Goal: Task Accomplishment & Management: Use online tool/utility

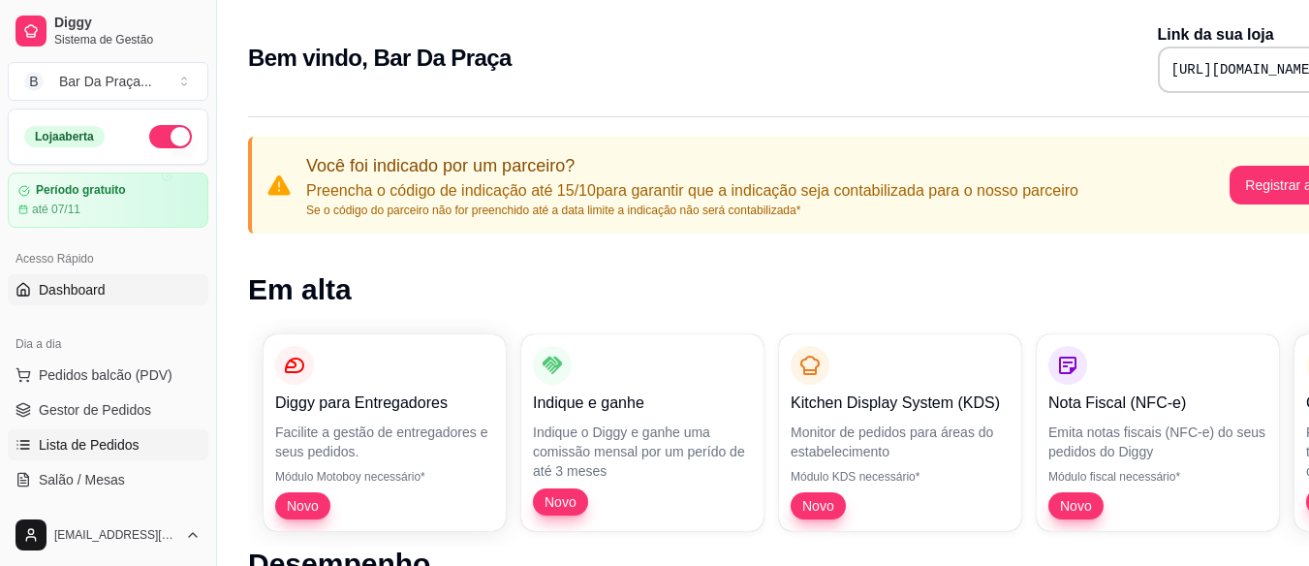
click at [74, 434] on link "Lista de Pedidos" at bounding box center [108, 444] width 201 height 31
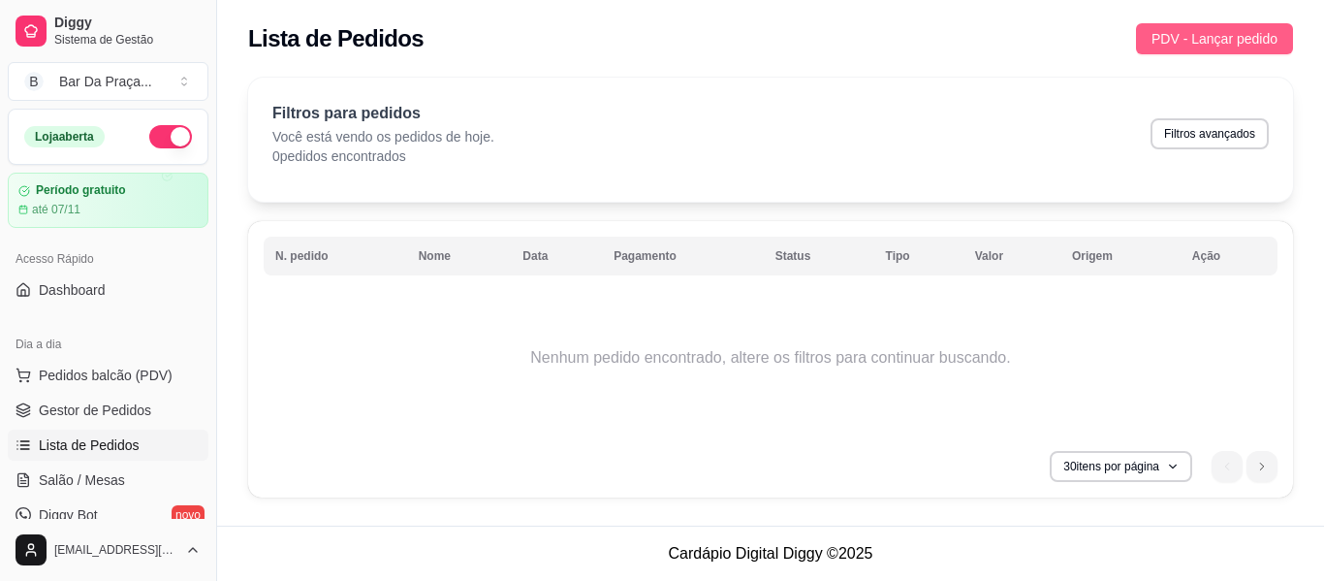
click at [1220, 29] on span "PDV - Lançar pedido" at bounding box center [1214, 38] width 126 height 21
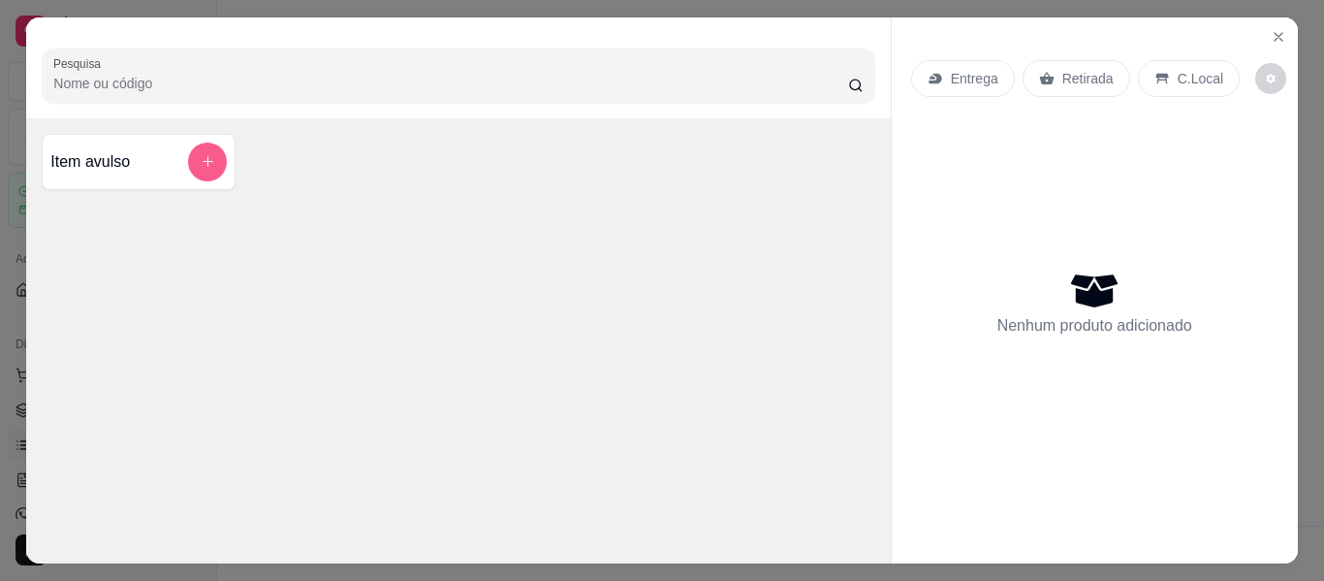
click at [204, 154] on icon "add-separate-item" at bounding box center [208, 161] width 15 height 15
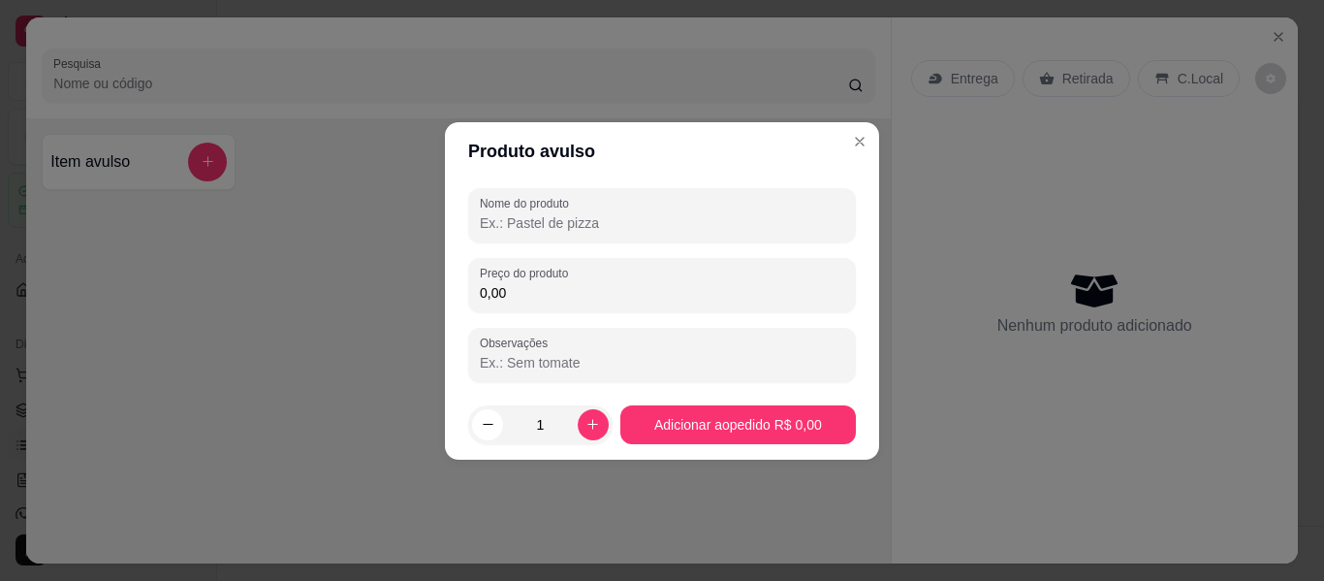
click at [600, 222] on input "Nome do produto" at bounding box center [662, 222] width 364 height 19
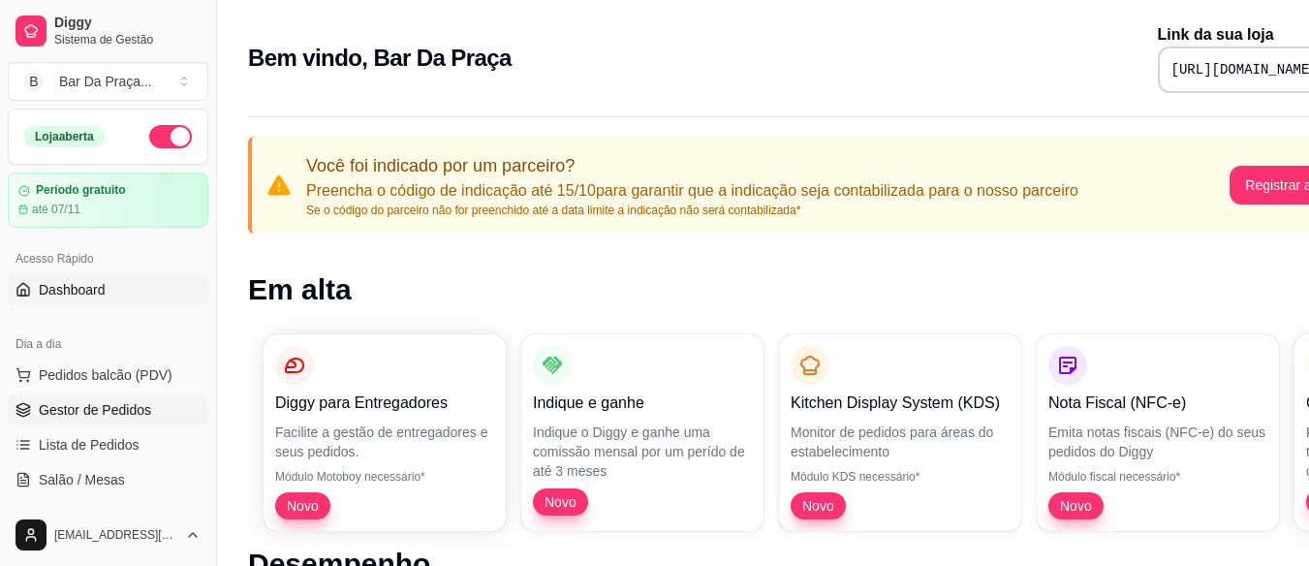
click at [114, 413] on span "Gestor de Pedidos" at bounding box center [95, 409] width 112 height 19
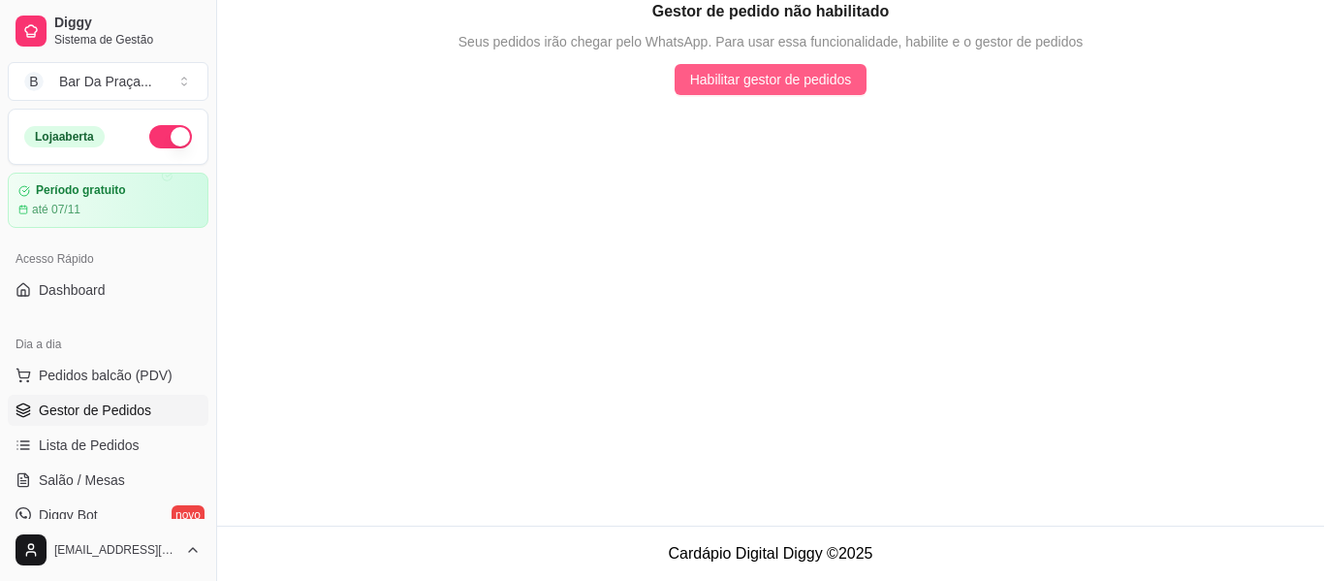
click at [831, 78] on span "Habilitar gestor de pedidos" at bounding box center [771, 79] width 162 height 21
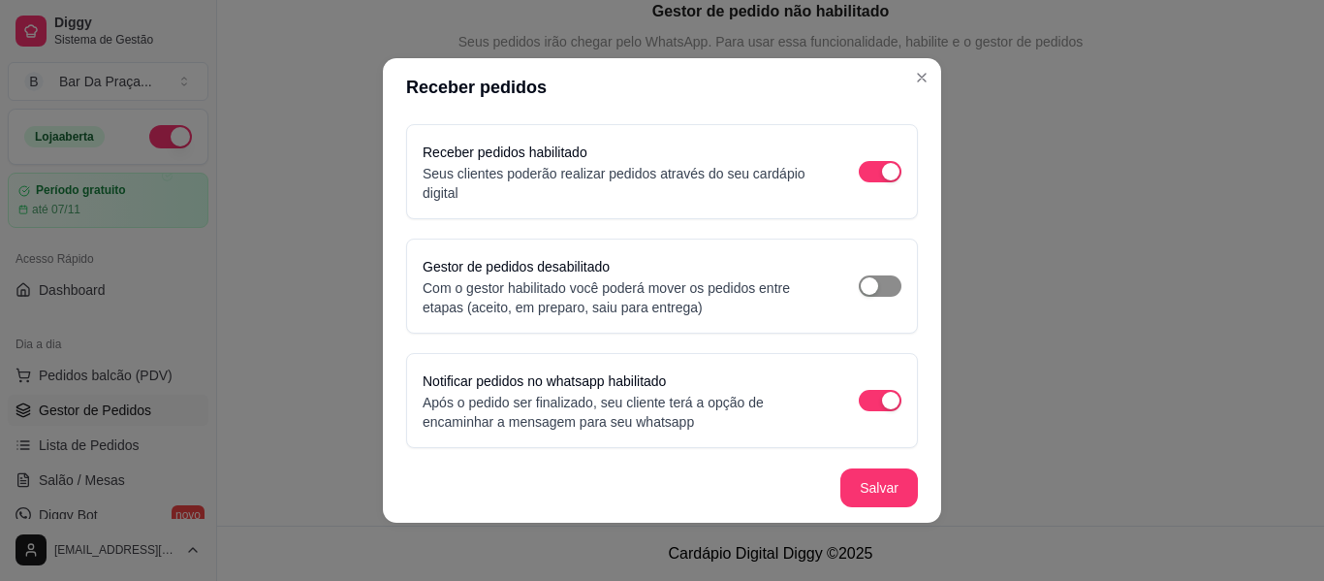
click at [873, 289] on span "button" at bounding box center [880, 285] width 43 height 21
click at [859, 288] on span "button" at bounding box center [880, 285] width 43 height 21
click at [861, 282] on span "button" at bounding box center [880, 285] width 43 height 21
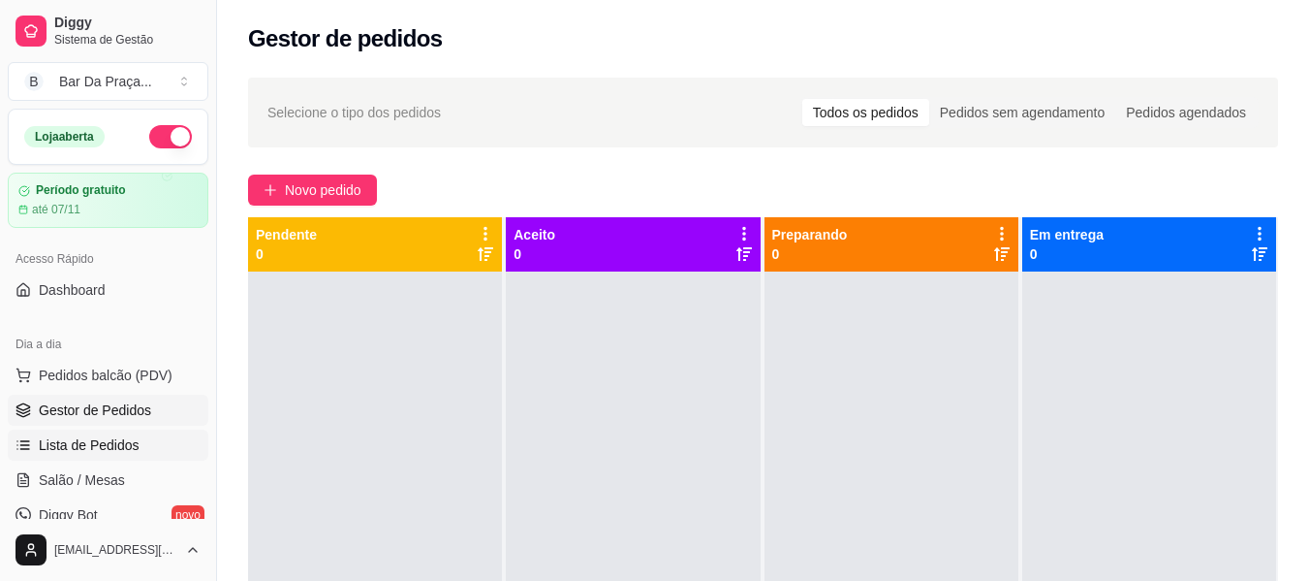
click at [133, 439] on span "Lista de Pedidos" at bounding box center [89, 444] width 101 height 19
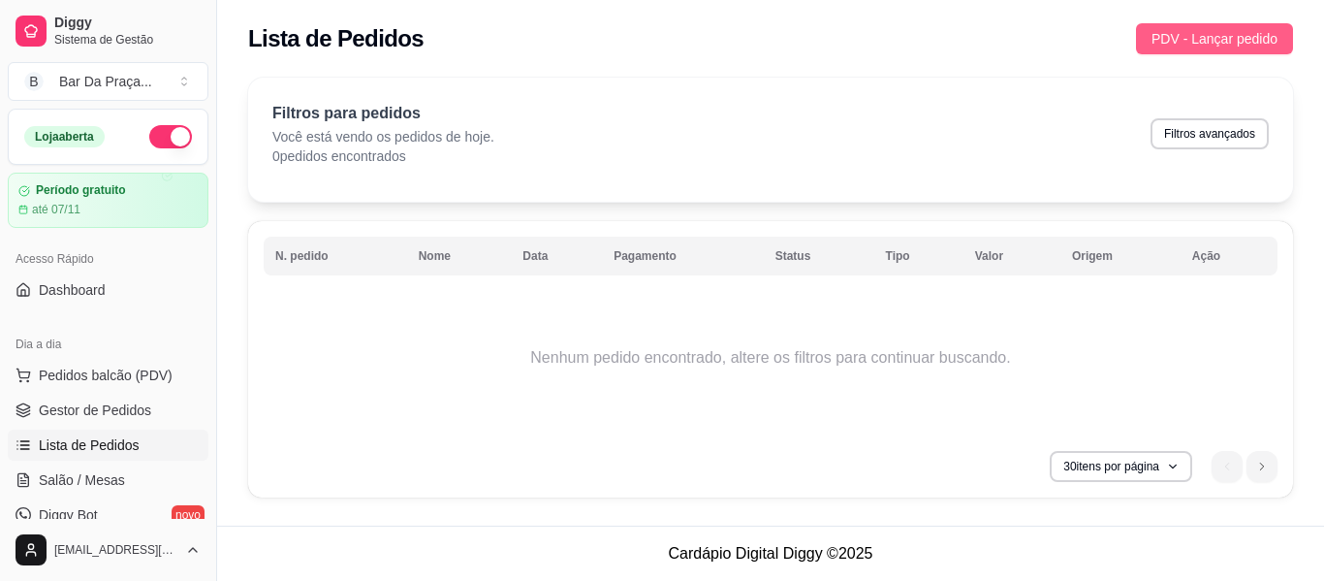
click at [1233, 48] on span "PDV - Lançar pedido" at bounding box center [1214, 38] width 126 height 21
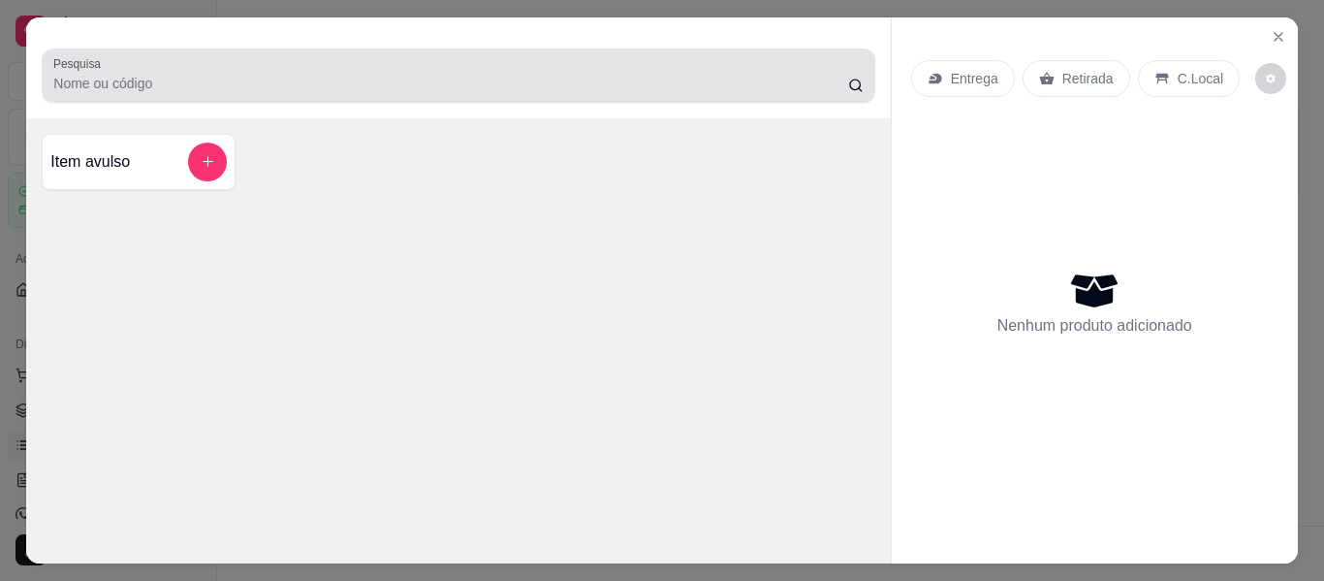
click at [112, 82] on input "Pesquisa" at bounding box center [450, 83] width 795 height 19
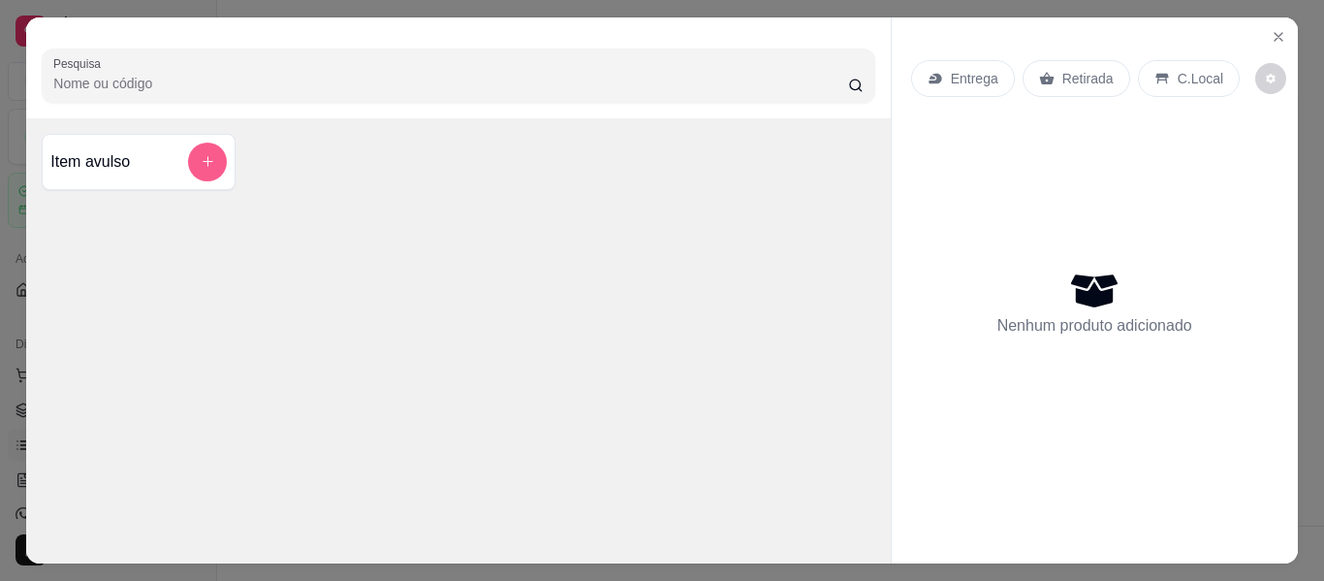
click at [211, 151] on button "add-separate-item" at bounding box center [207, 161] width 39 height 39
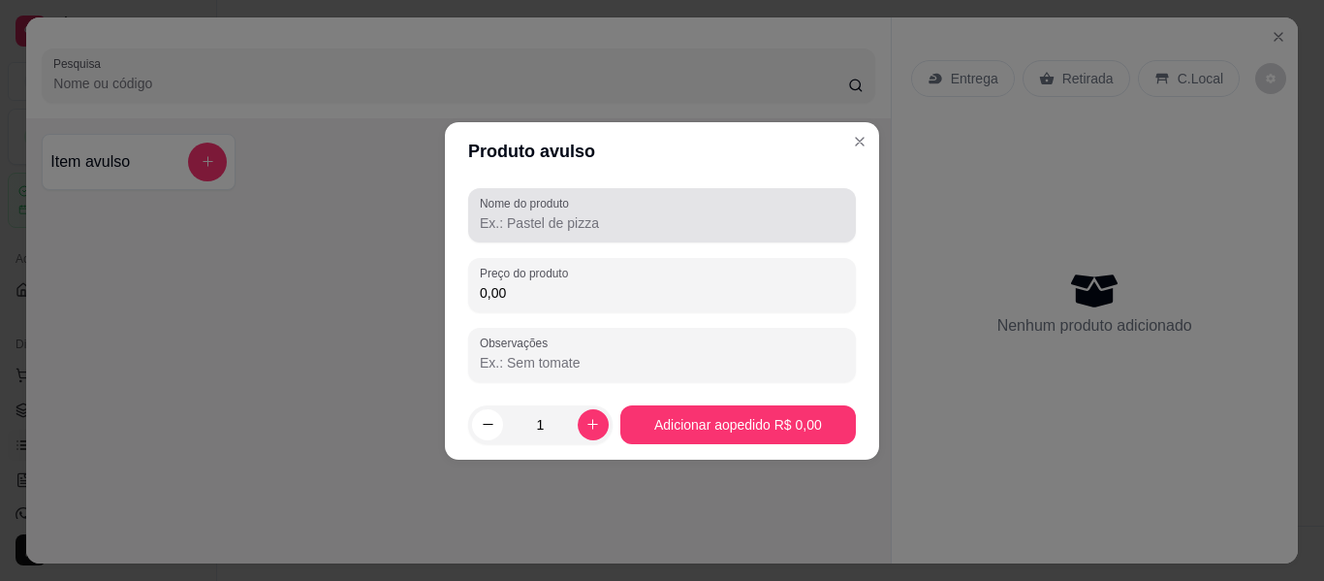
drag, startPoint x: 623, startPoint y: 230, endPoint x: 633, endPoint y: 226, distance: 10.4
click at [624, 230] on input "Nome do produto" at bounding box center [662, 222] width 364 height 19
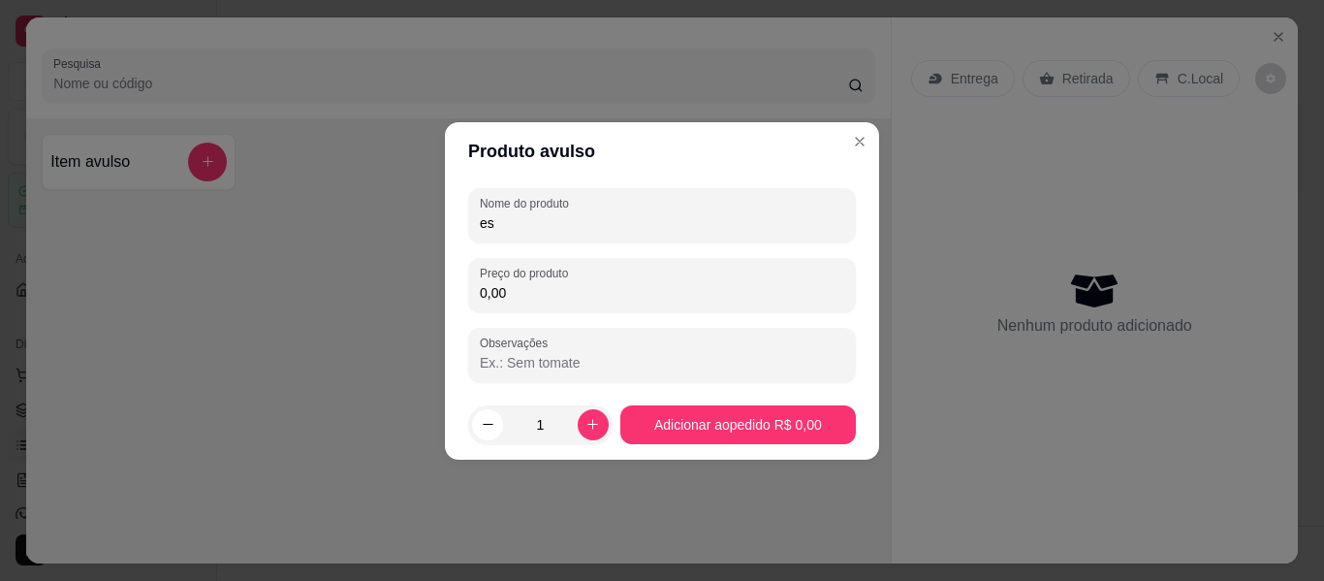
type input "e"
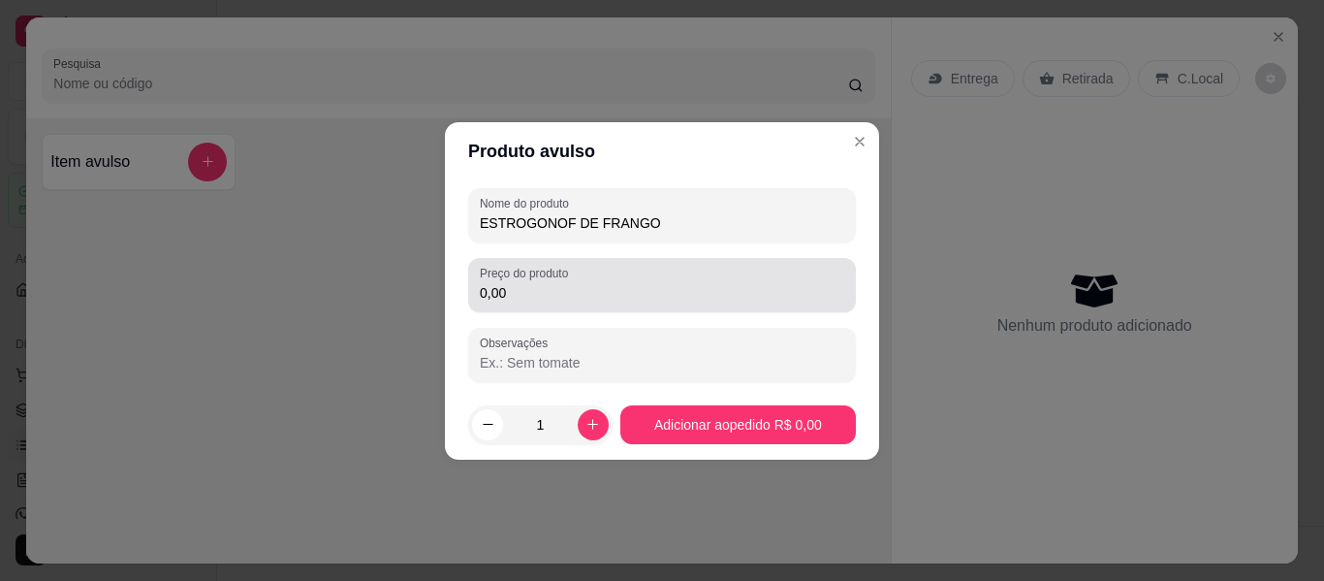
type input "ESTROGONOF DE FRANGO"
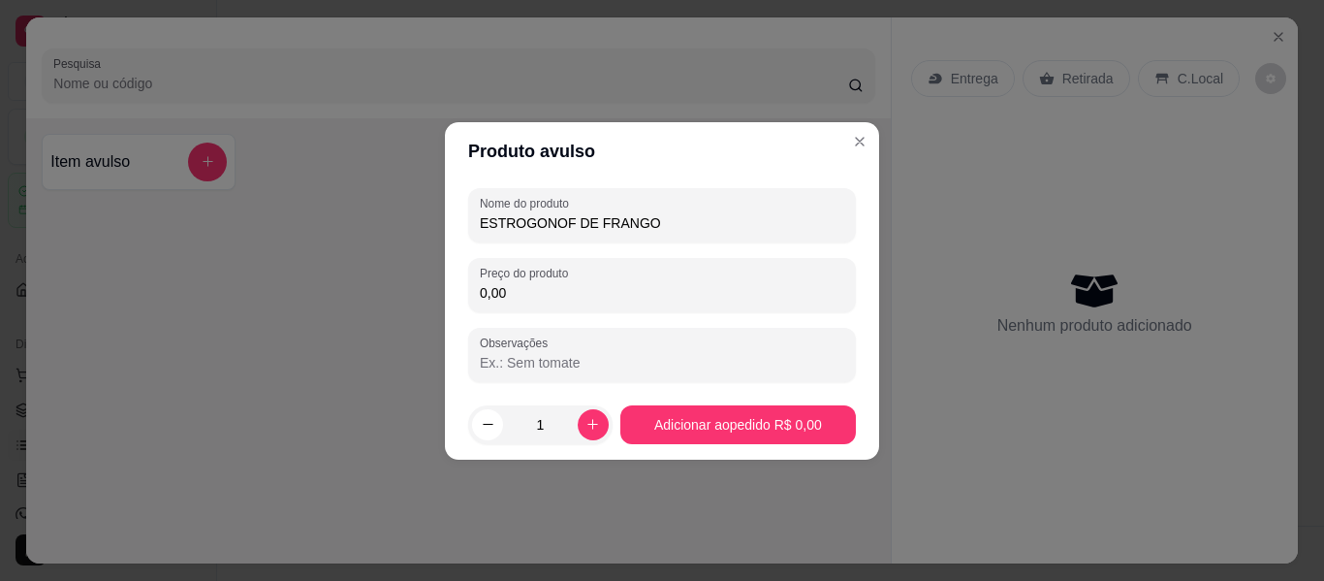
click at [567, 285] on input "0,00" at bounding box center [662, 292] width 364 height 19
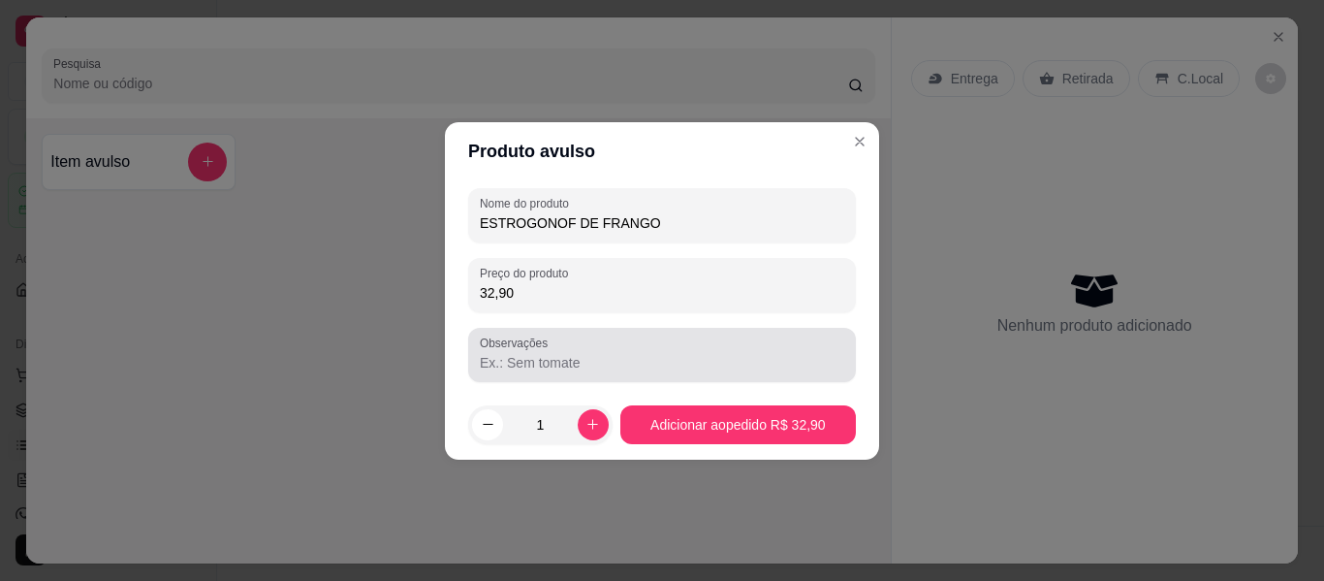
type input "32,90"
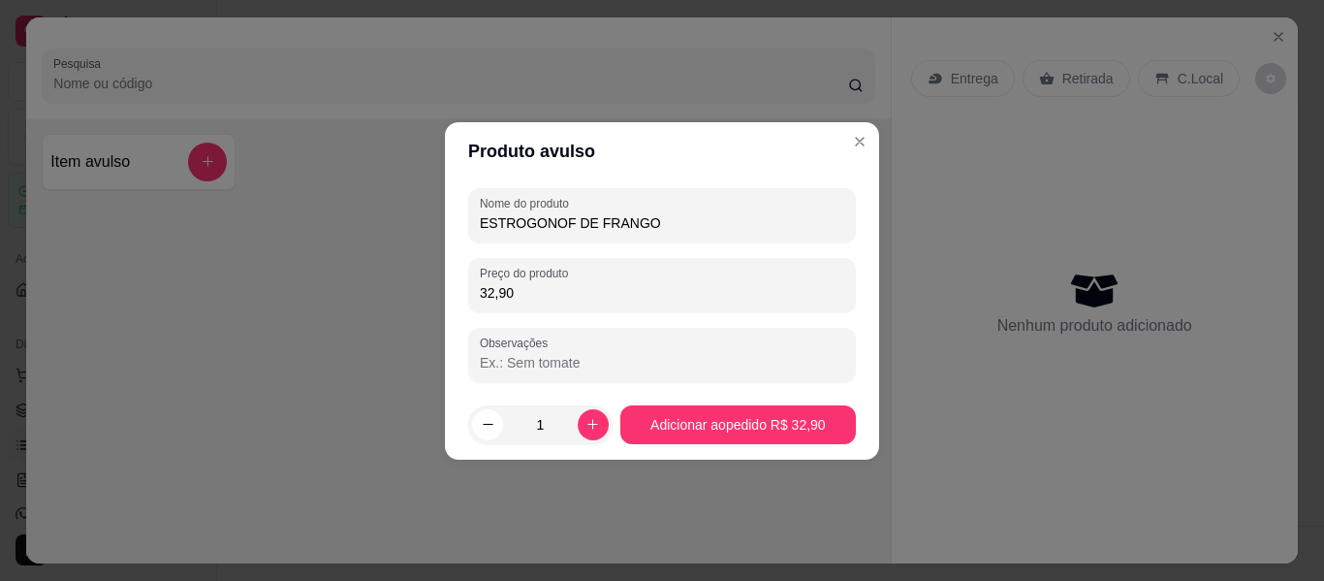
click at [522, 366] on input "Observações" at bounding box center [662, 362] width 364 height 19
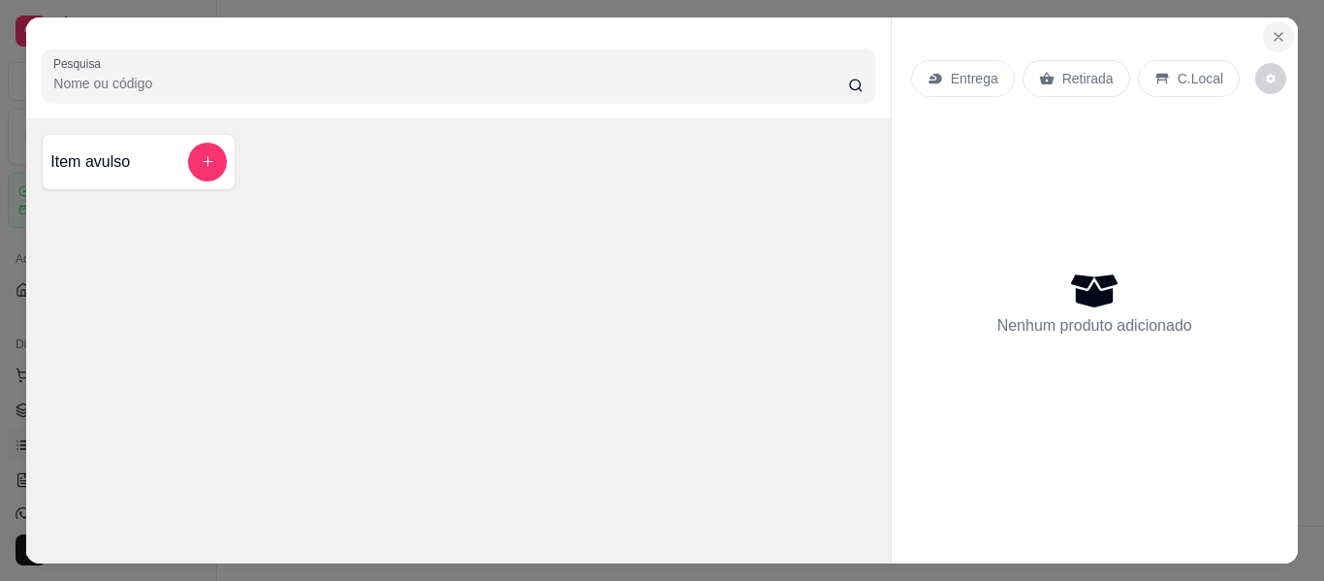
click at [1272, 21] on button "Close" at bounding box center [1278, 36] width 31 height 31
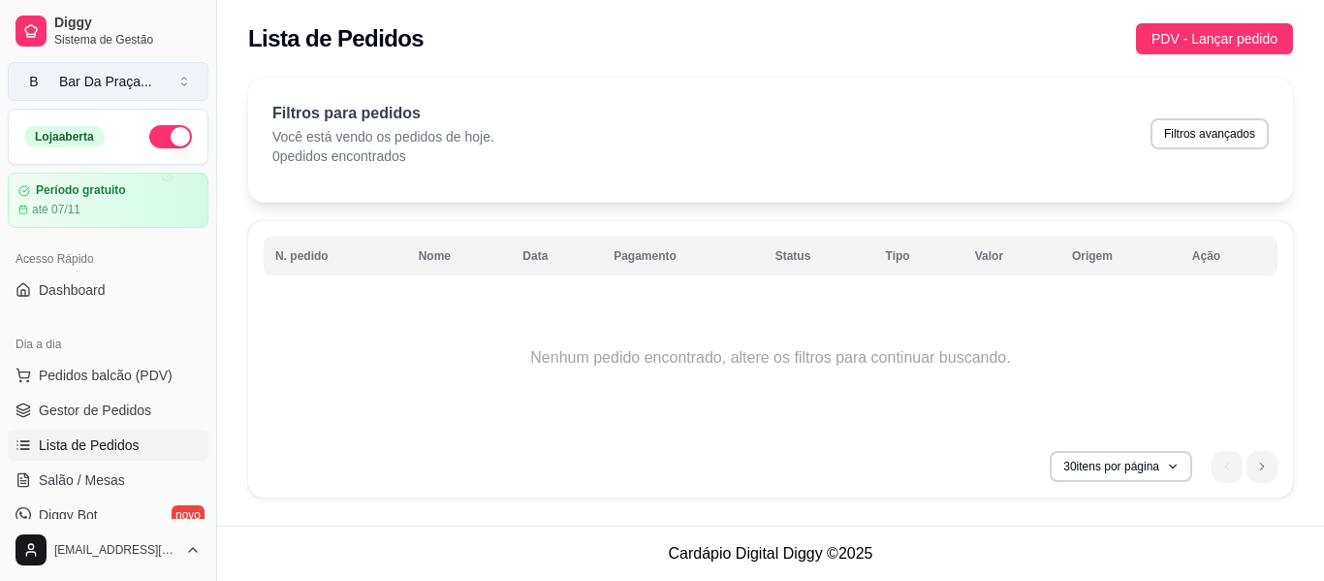
click at [160, 76] on button "B Bar Da Praça ..." at bounding box center [108, 81] width 201 height 39
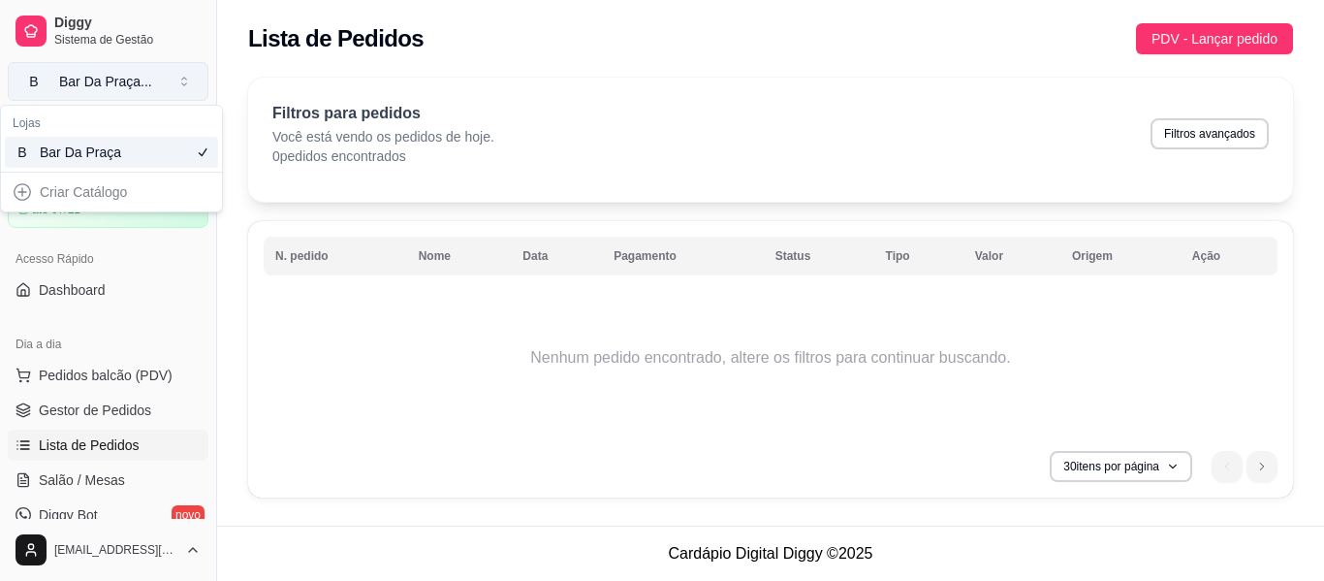
click at [160, 76] on button "B Bar Da Praça ..." at bounding box center [108, 81] width 201 height 39
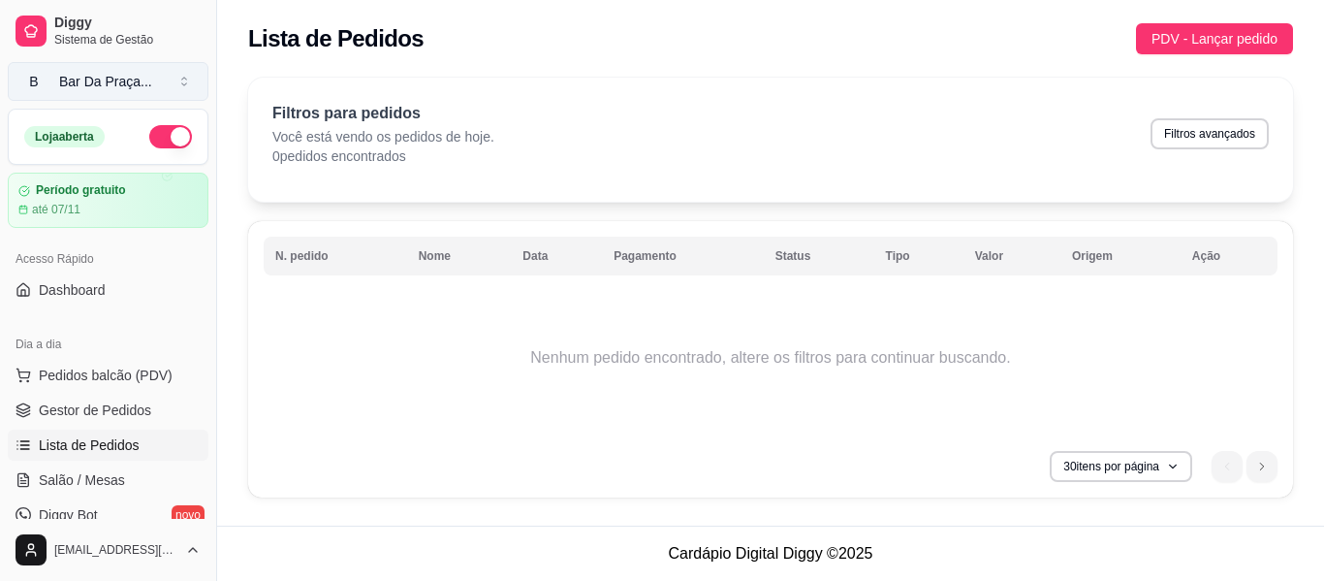
click at [160, 76] on button "B Bar Da Praça ..." at bounding box center [108, 81] width 201 height 39
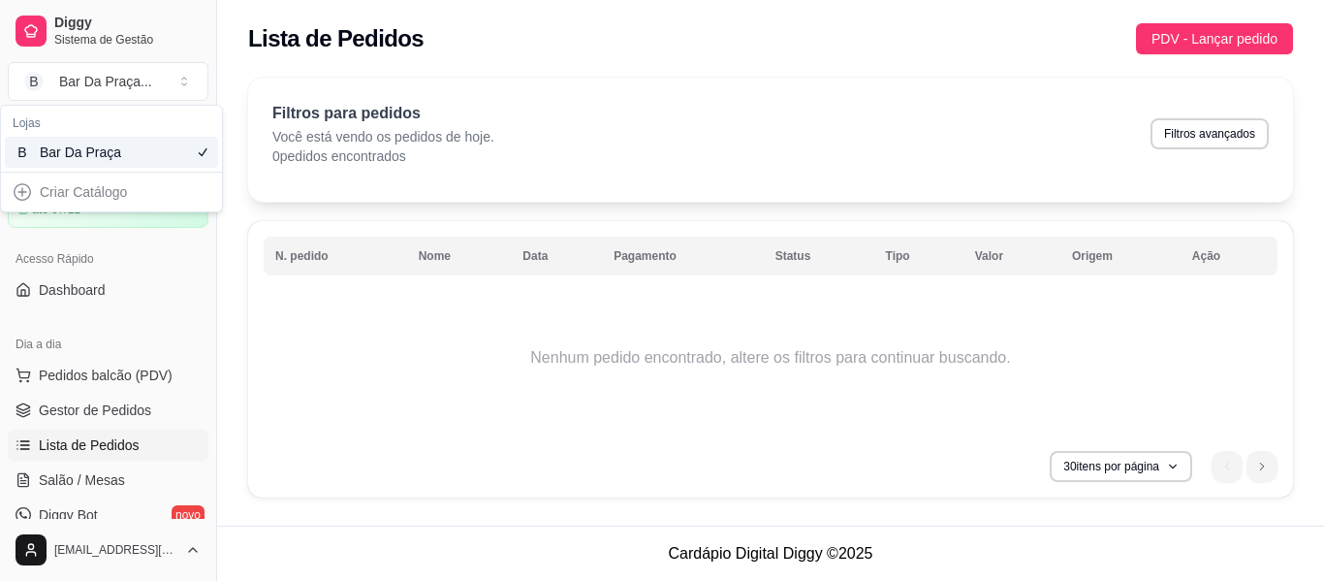
click at [74, 192] on div "Criar Catálogo" at bounding box center [111, 191] width 213 height 31
click at [20, 188] on div "Criar Catálogo" at bounding box center [111, 191] width 213 height 31
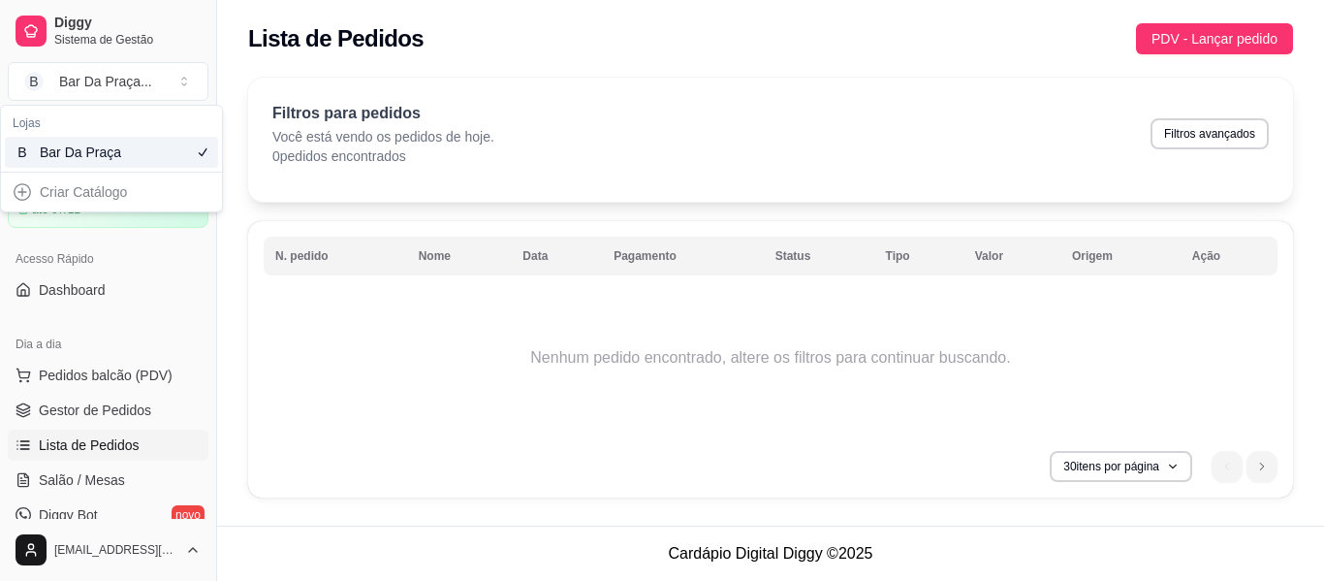
click at [20, 188] on div "Criar Catálogo" at bounding box center [111, 191] width 213 height 31
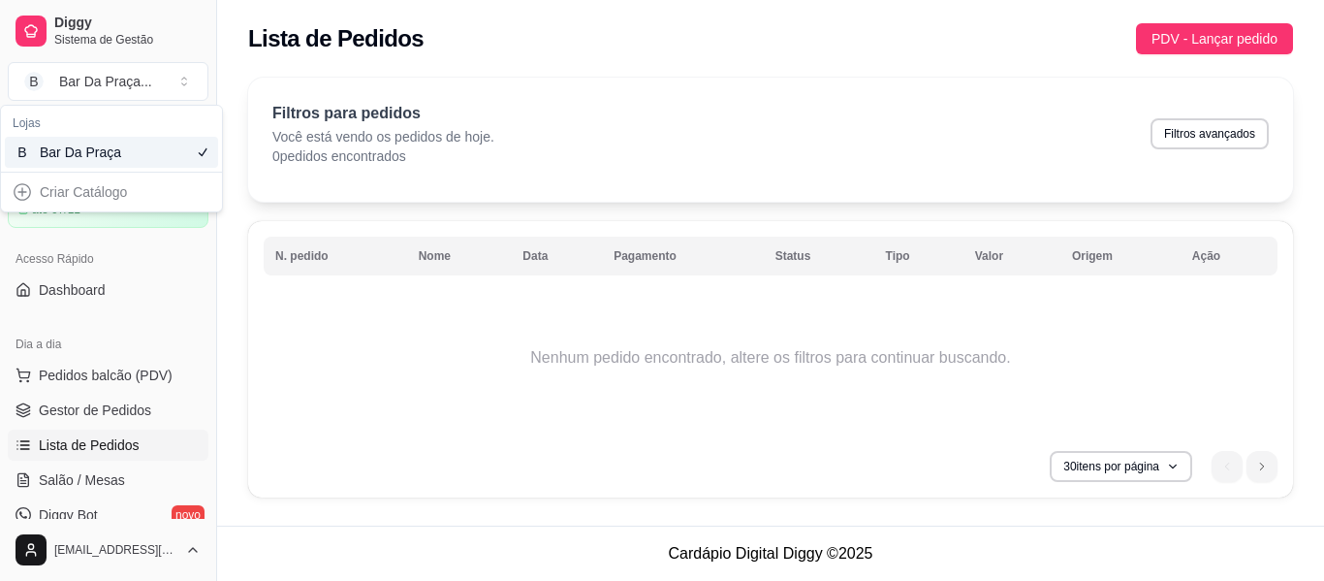
click at [88, 175] on div "Criar Catálogo" at bounding box center [111, 192] width 221 height 39
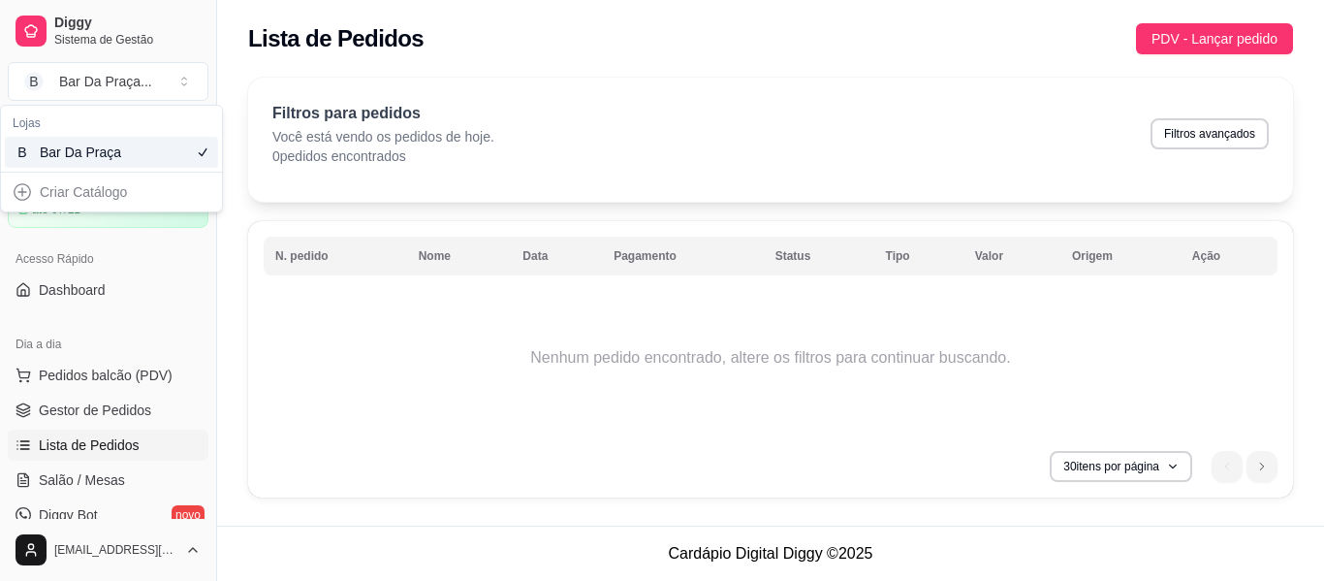
click at [88, 175] on div "Criar Catálogo" at bounding box center [111, 192] width 221 height 39
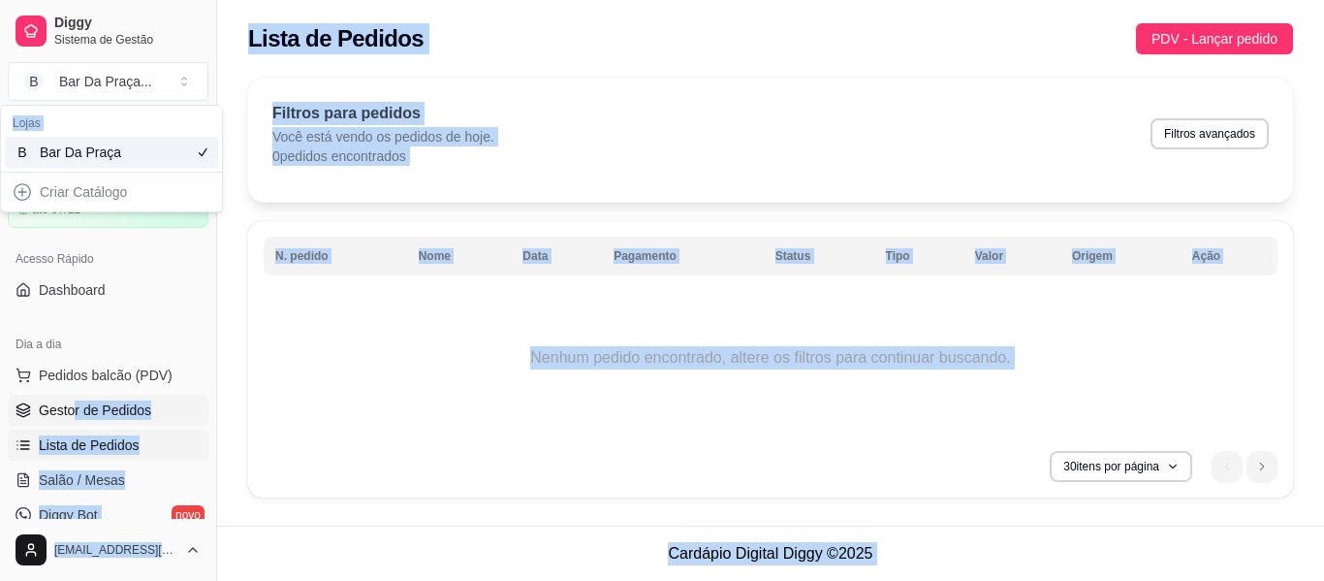
drag, startPoint x: 88, startPoint y: 175, endPoint x: 69, endPoint y: 421, distance: 246.0
click at [69, 421] on body "Diggy Sistema de Gestão B Bar Da Praça ... Loja aberta Período gratuito até 07/…" at bounding box center [662, 290] width 1324 height 581
click at [86, 145] on div "Bar Da Praça" at bounding box center [83, 151] width 87 height 19
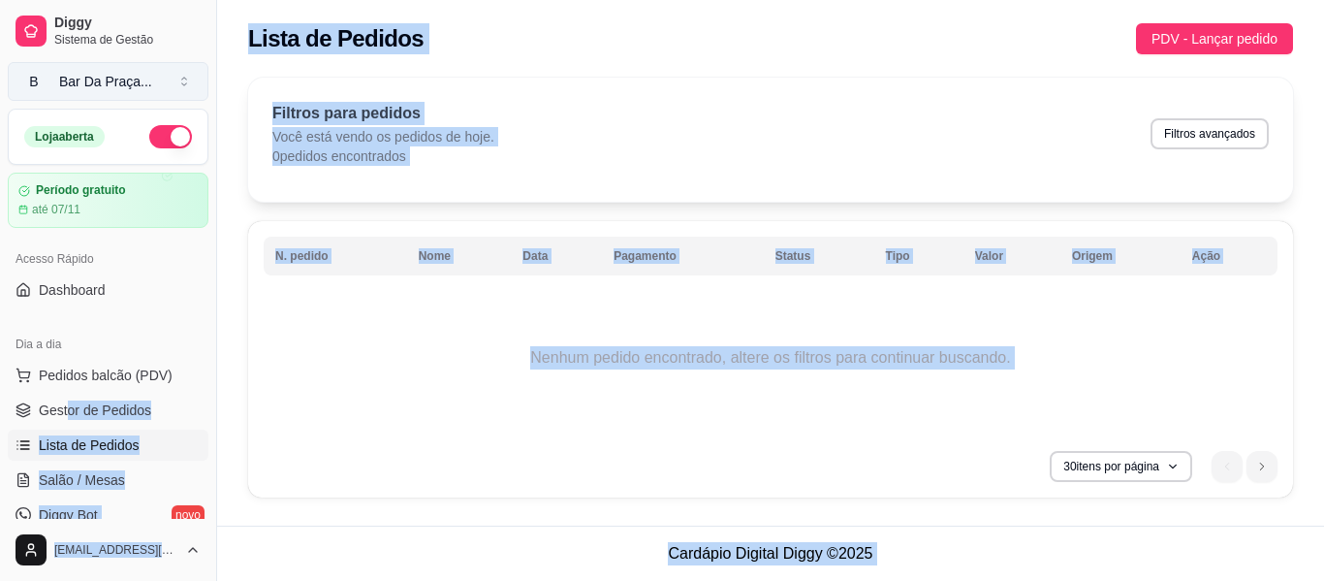
click at [95, 68] on button "B Bar Da Praça ..." at bounding box center [108, 81] width 201 height 39
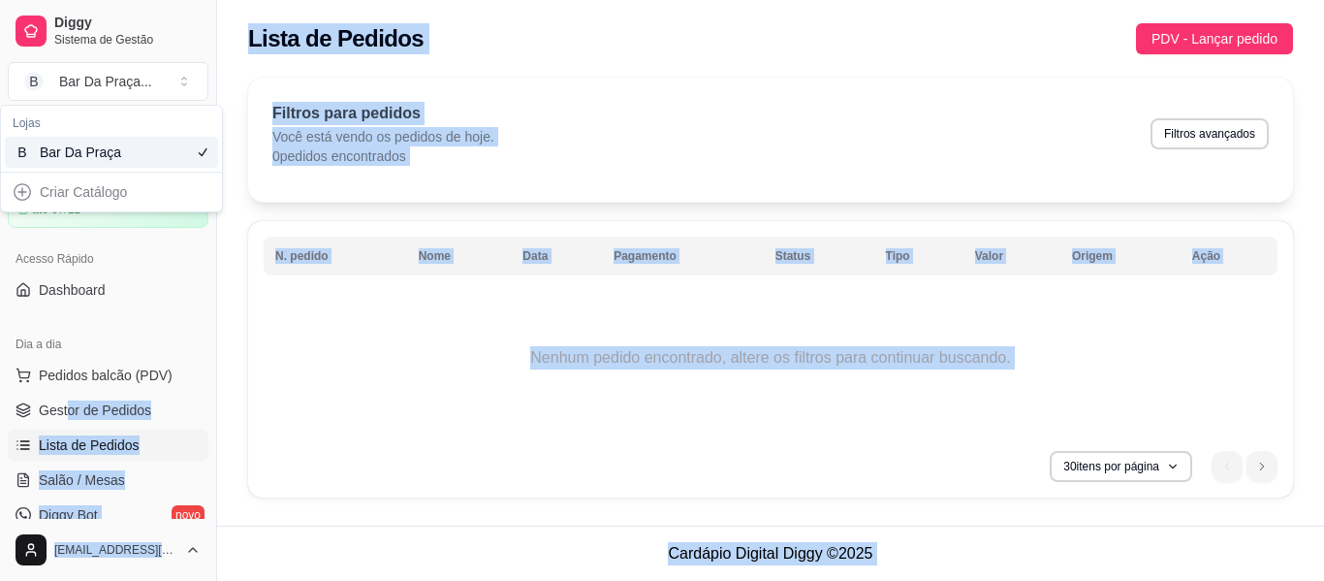
click at [396, 356] on td "Nenhum pedido encontrado, altere os filtros para continuar buscando." at bounding box center [771, 357] width 1014 height 155
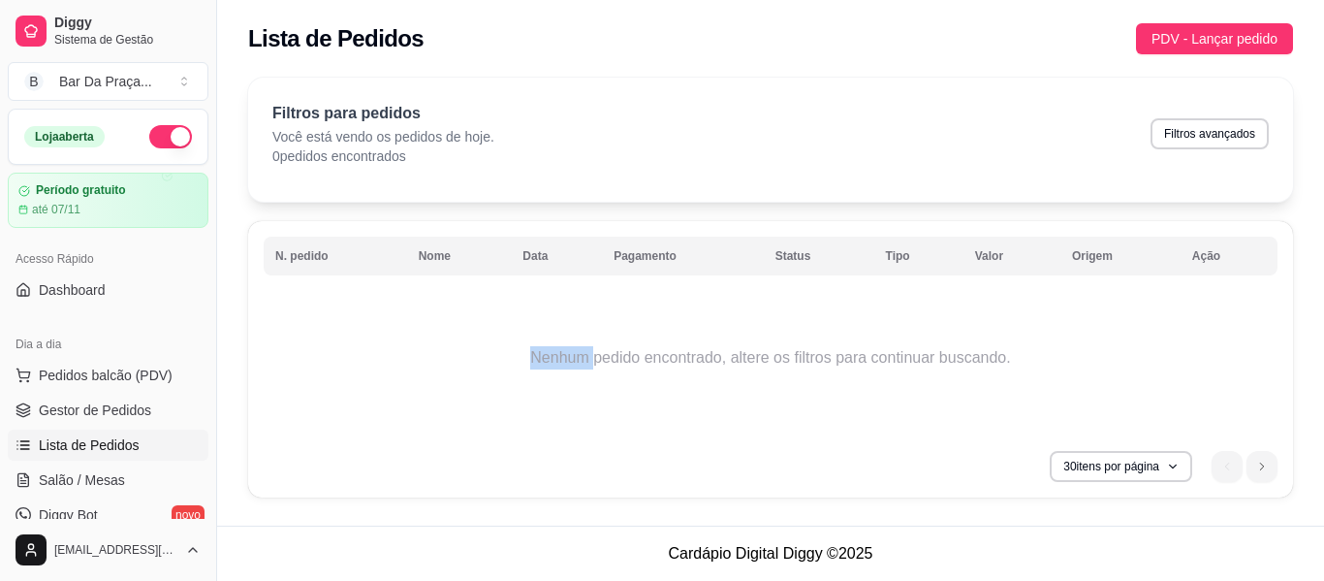
click at [396, 356] on td "Nenhum pedido encontrado, altere os filtros para continuar buscando." at bounding box center [771, 357] width 1014 height 155
click at [160, 85] on button "B Bar Da Praça ..." at bounding box center [108, 81] width 201 height 39
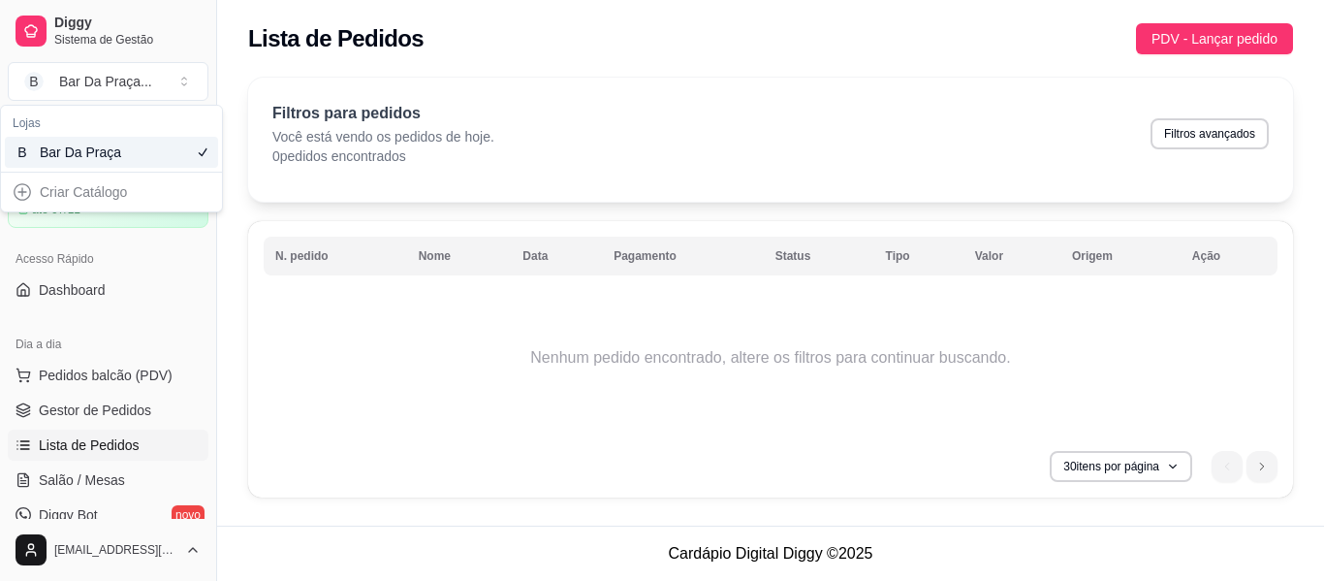
click at [49, 185] on div "Criar Catálogo" at bounding box center [111, 191] width 213 height 31
